Goal: Consume media (video, audio): Consume media (video, audio)

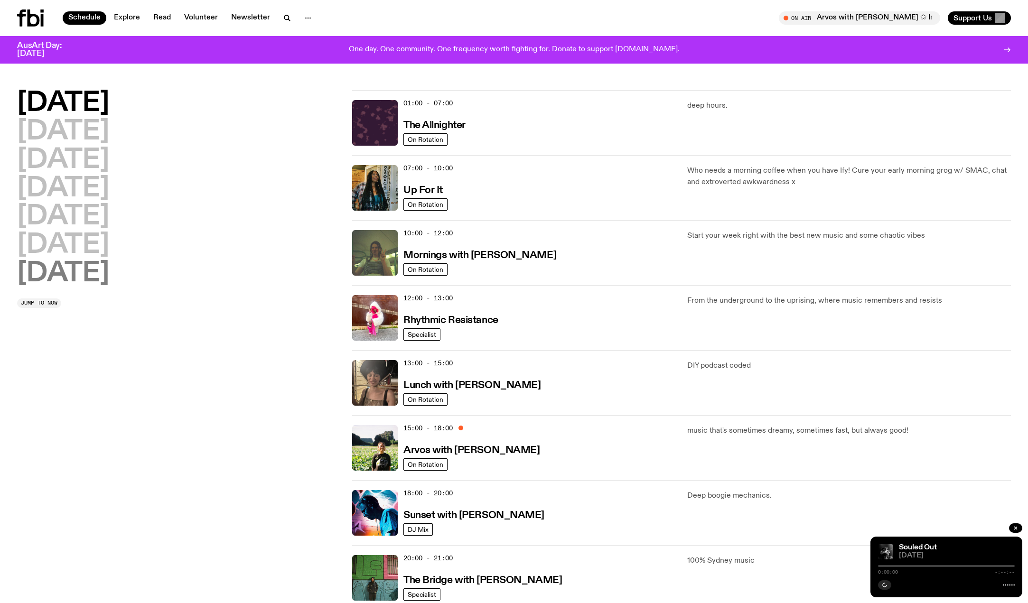
click at [77, 270] on h2 "Sunday" at bounding box center [63, 274] width 92 height 27
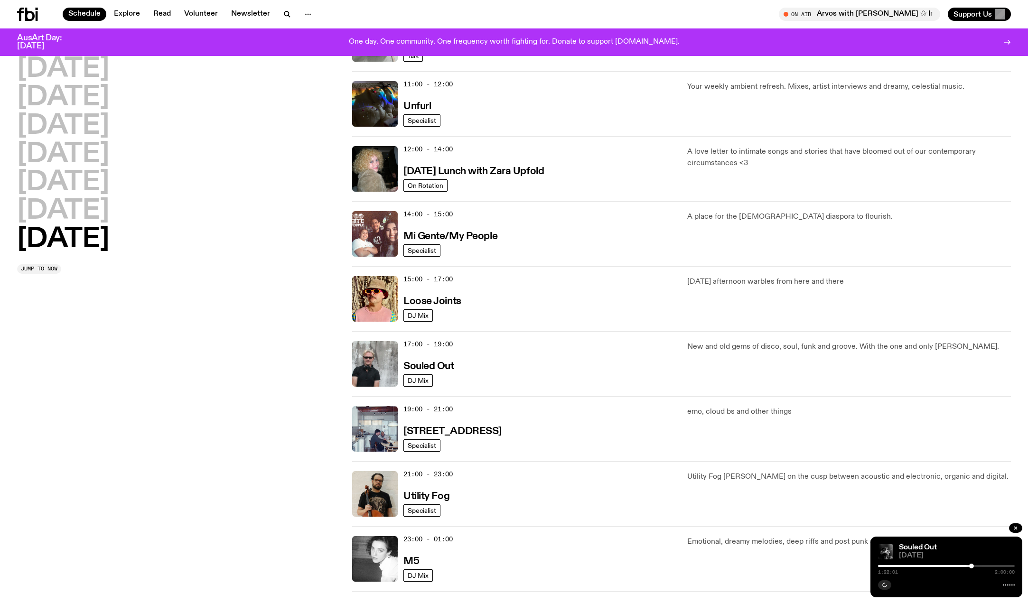
scroll to position [343, 0]
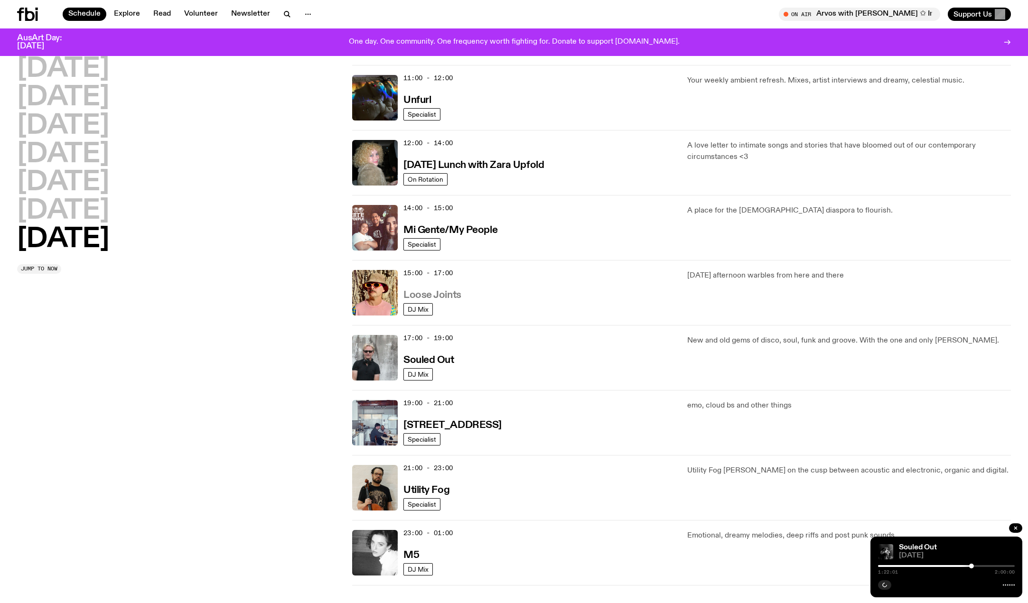
click at [449, 290] on h3 "Loose Joints" at bounding box center [432, 295] width 58 height 10
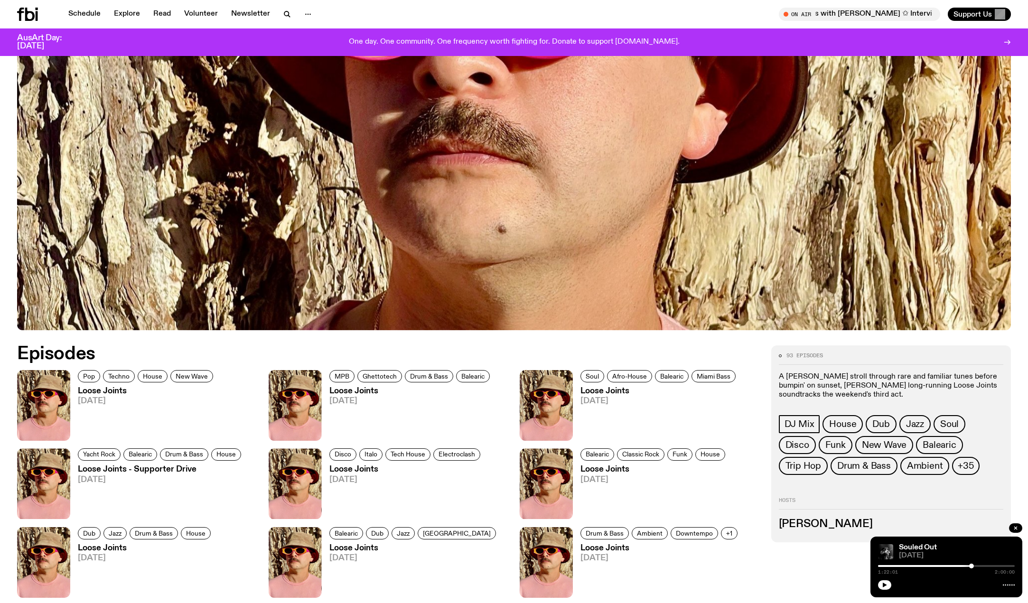
scroll to position [546, 0]
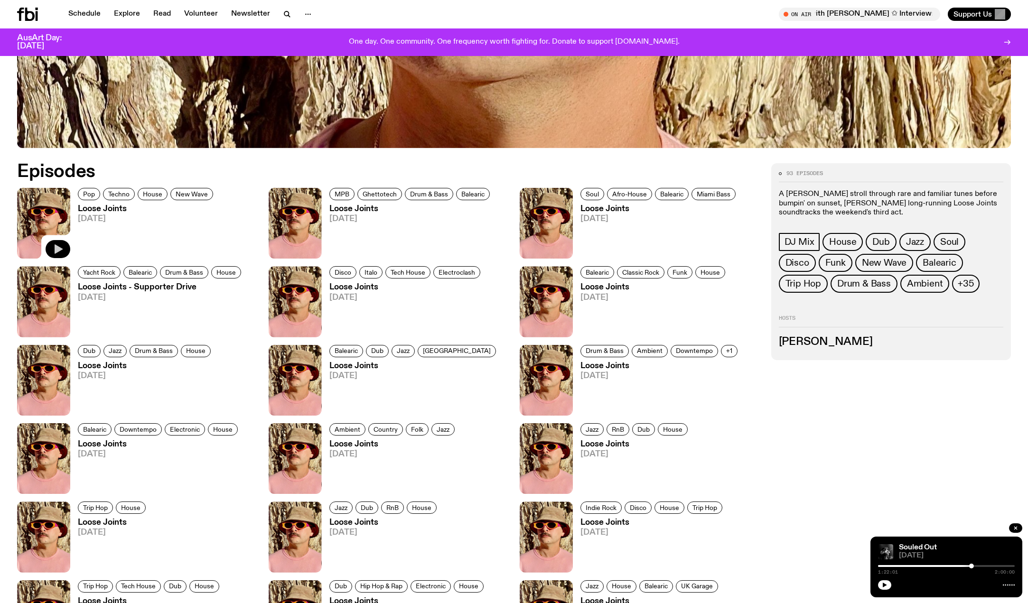
click at [57, 245] on icon "button" at bounding box center [57, 248] width 11 height 11
click at [884, 583] on icon "button" at bounding box center [885, 585] width 6 height 6
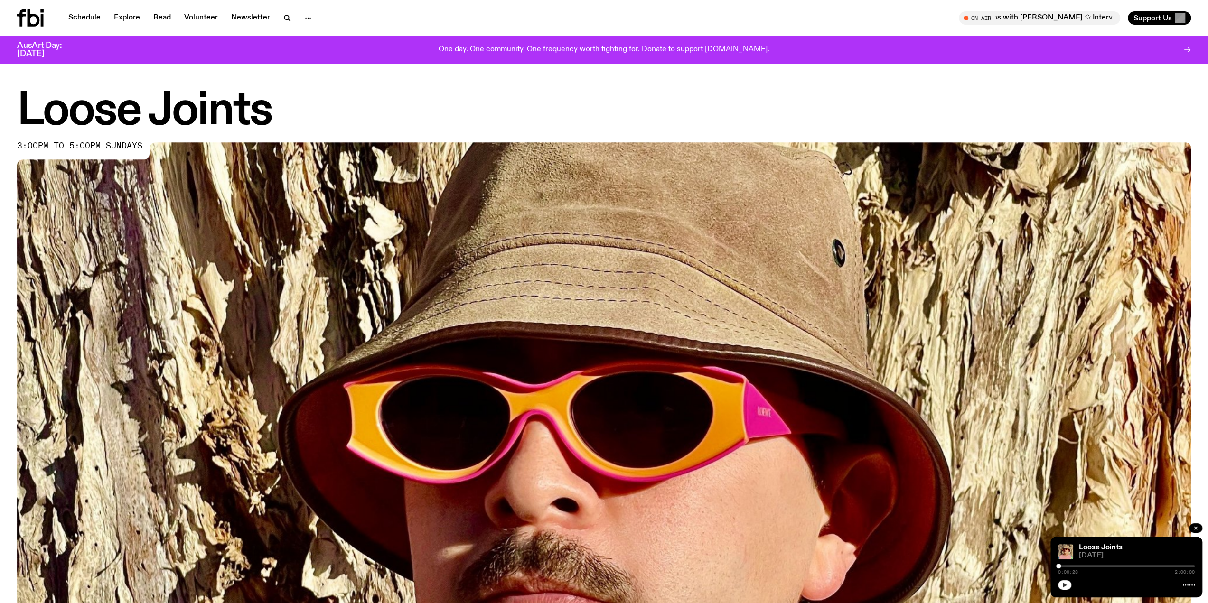
click at [1068, 584] on button "button" at bounding box center [1064, 584] width 13 height 9
click at [1065, 586] on rect "button" at bounding box center [1065, 585] width 1 height 5
